Goal: Information Seeking & Learning: Learn about a topic

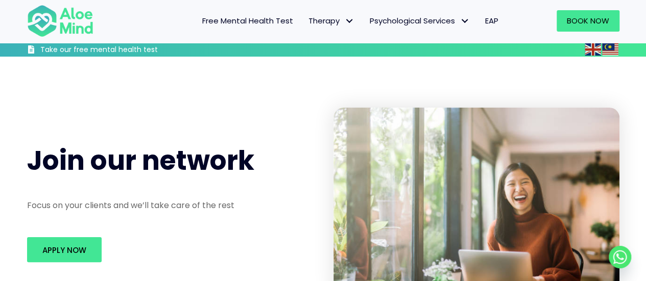
scroll to position [51, 0]
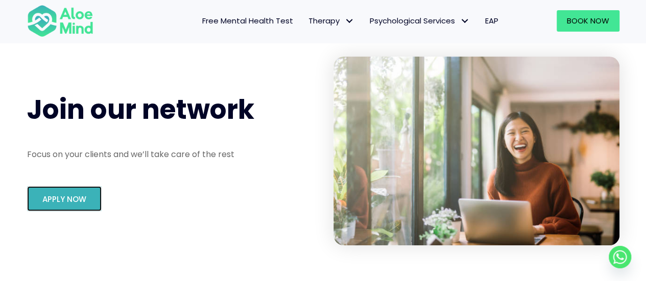
click at [70, 203] on span "Apply Now" at bounding box center [64, 199] width 44 height 11
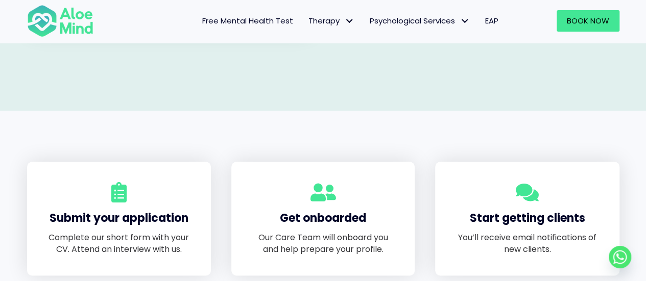
scroll to position [663, 0]
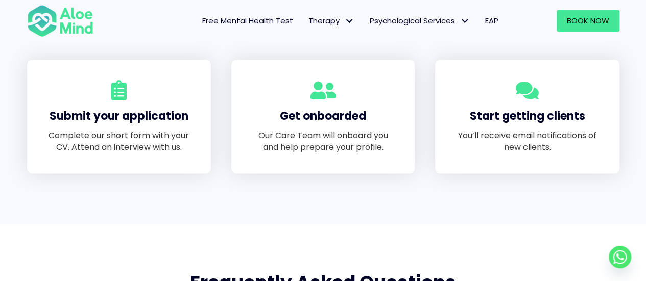
click at [130, 132] on p "Complete our short form with your CV. Attend an interview with us." at bounding box center [118, 141] width 143 height 23
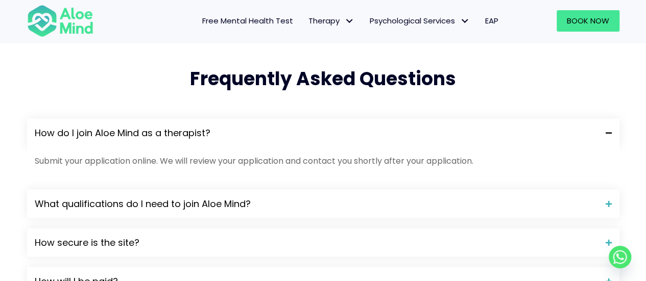
scroll to position [919, 0]
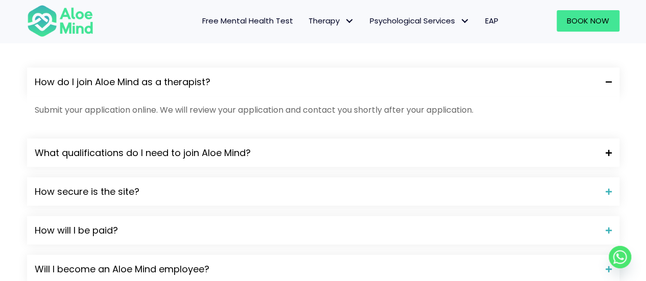
click at [148, 149] on span "What qualifications do I need to join Aloe Mind?" at bounding box center [316, 152] width 563 height 13
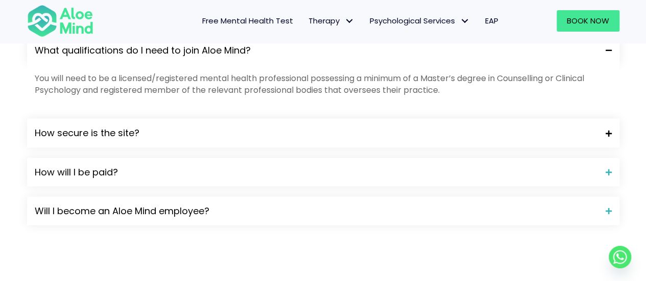
scroll to position [1072, 0]
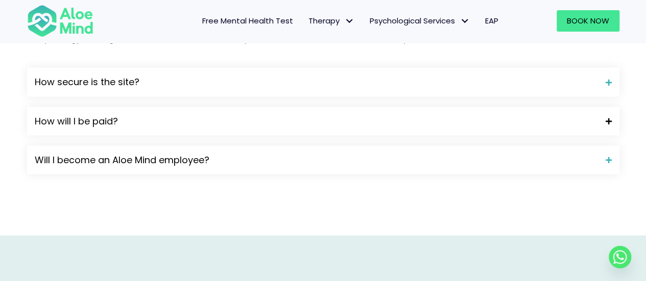
click at [241, 119] on span "How will I be paid?" at bounding box center [316, 121] width 563 height 13
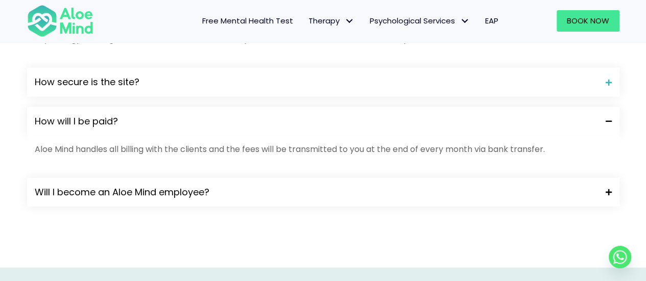
click at [258, 191] on span "Will I become an Aloe Mind employee?" at bounding box center [316, 192] width 563 height 13
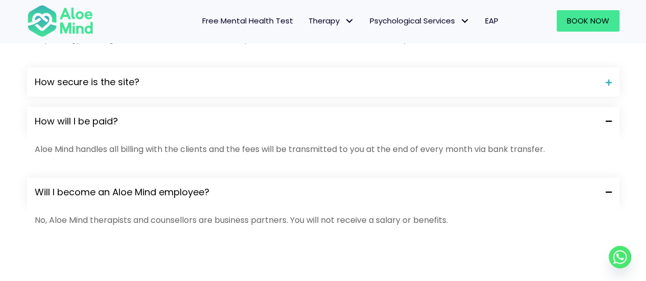
click at [172, 112] on div "How will I be paid?" at bounding box center [323, 121] width 592 height 29
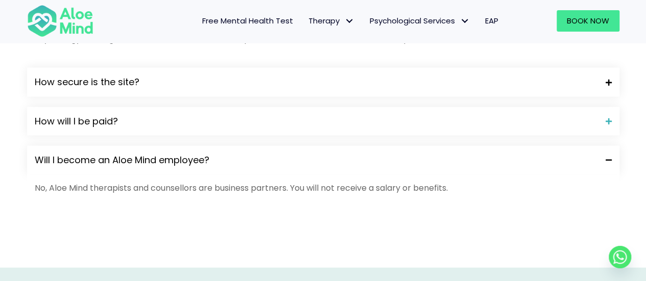
click at [192, 79] on span "How secure is the site?" at bounding box center [316, 82] width 563 height 13
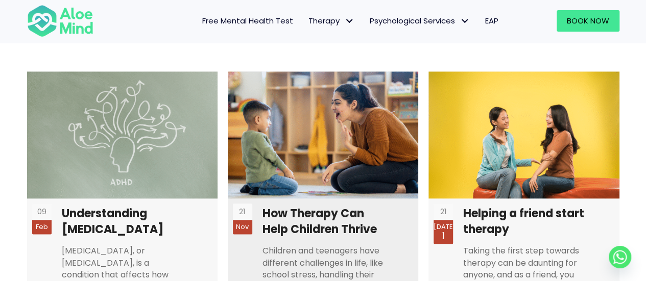
scroll to position [2394, 0]
